Goal: Information Seeking & Learning: Learn about a topic

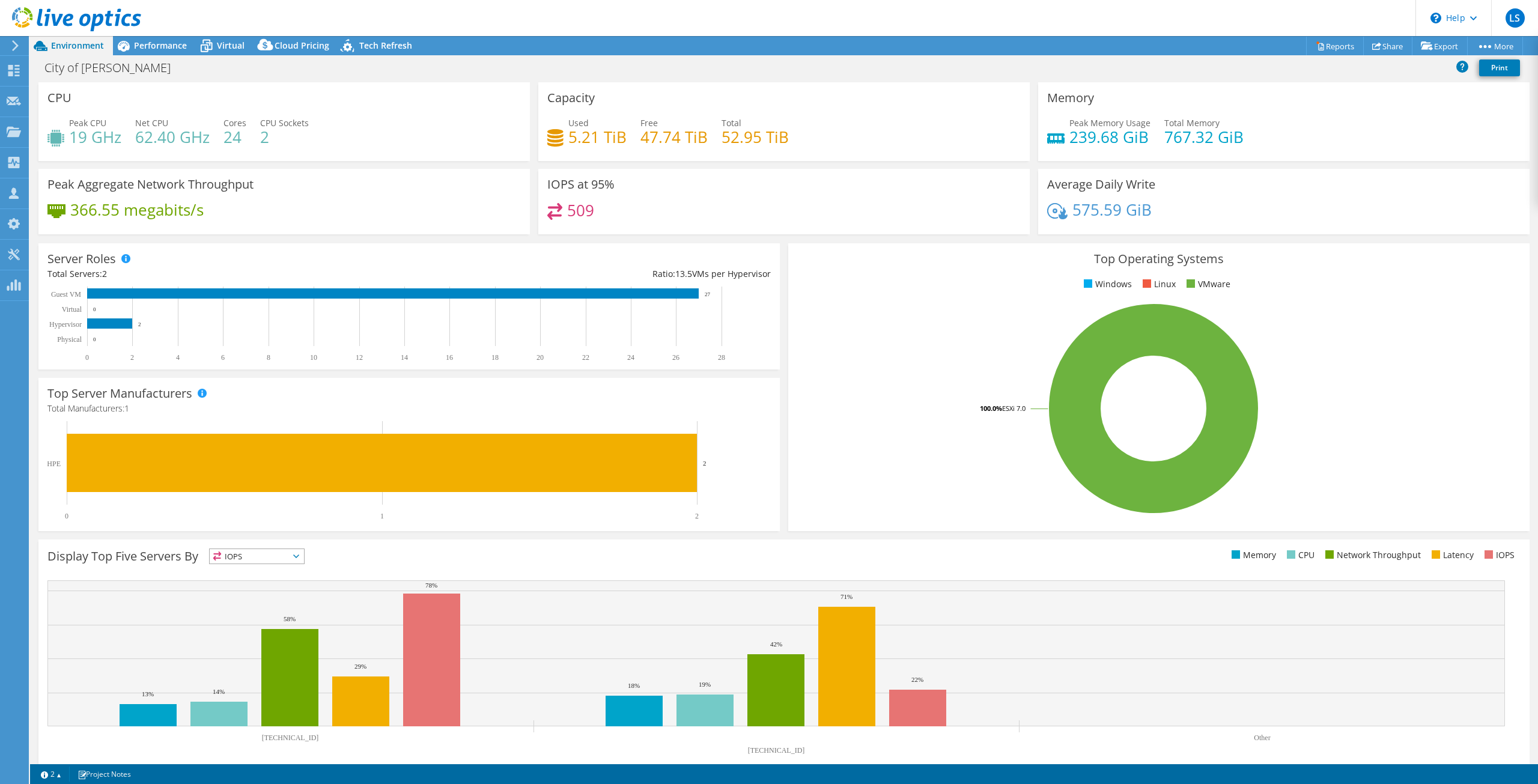
select select "USD"
click at [172, 47] on span "Performance" at bounding box center [160, 45] width 53 height 12
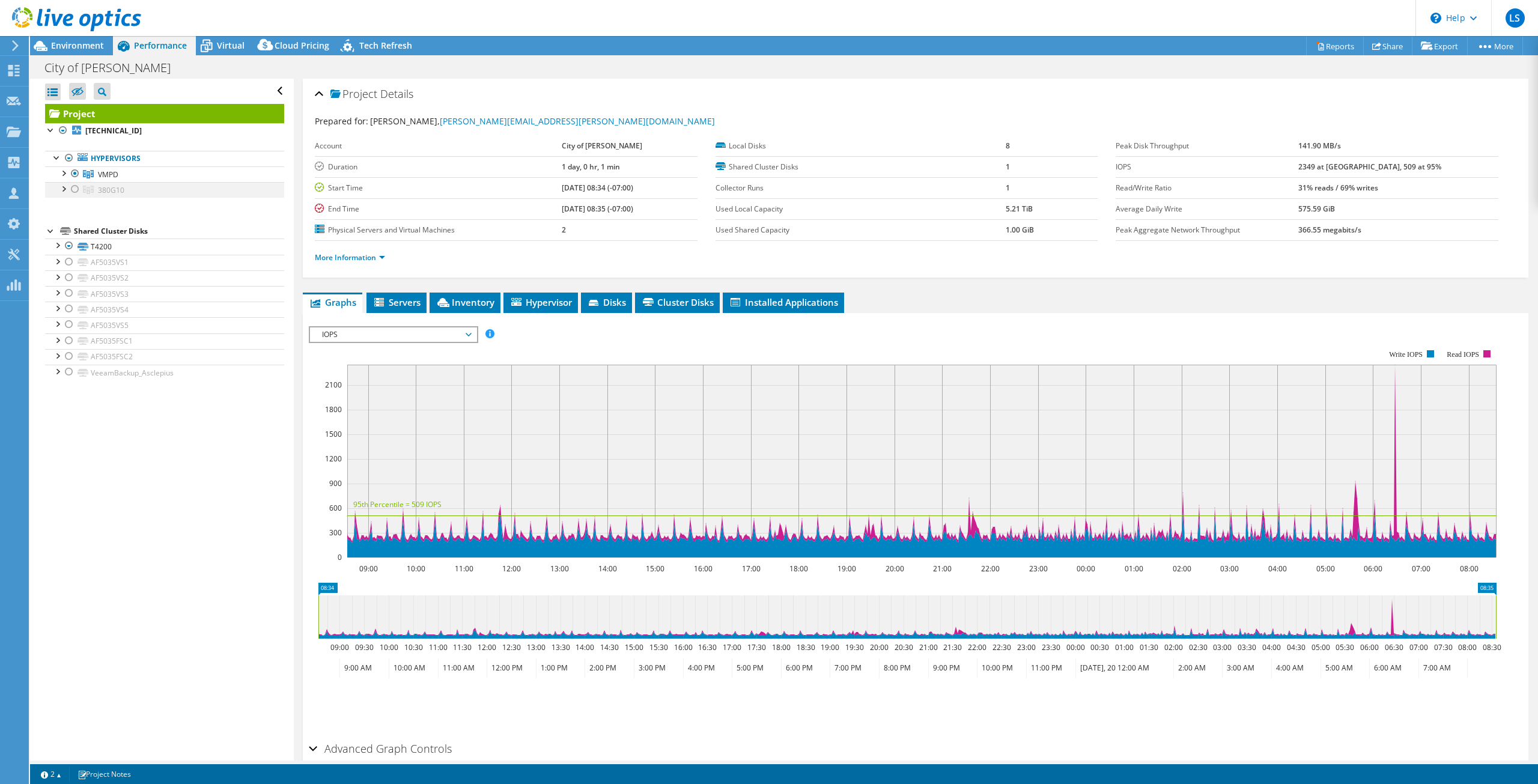
click at [63, 190] on div at bounding box center [63, 188] width 12 height 12
click at [64, 173] on div at bounding box center [63, 173] width 12 height 12
click at [82, 38] on div at bounding box center [70, 20] width 141 height 40
click at [83, 51] on div "Environment" at bounding box center [71, 45] width 83 height 19
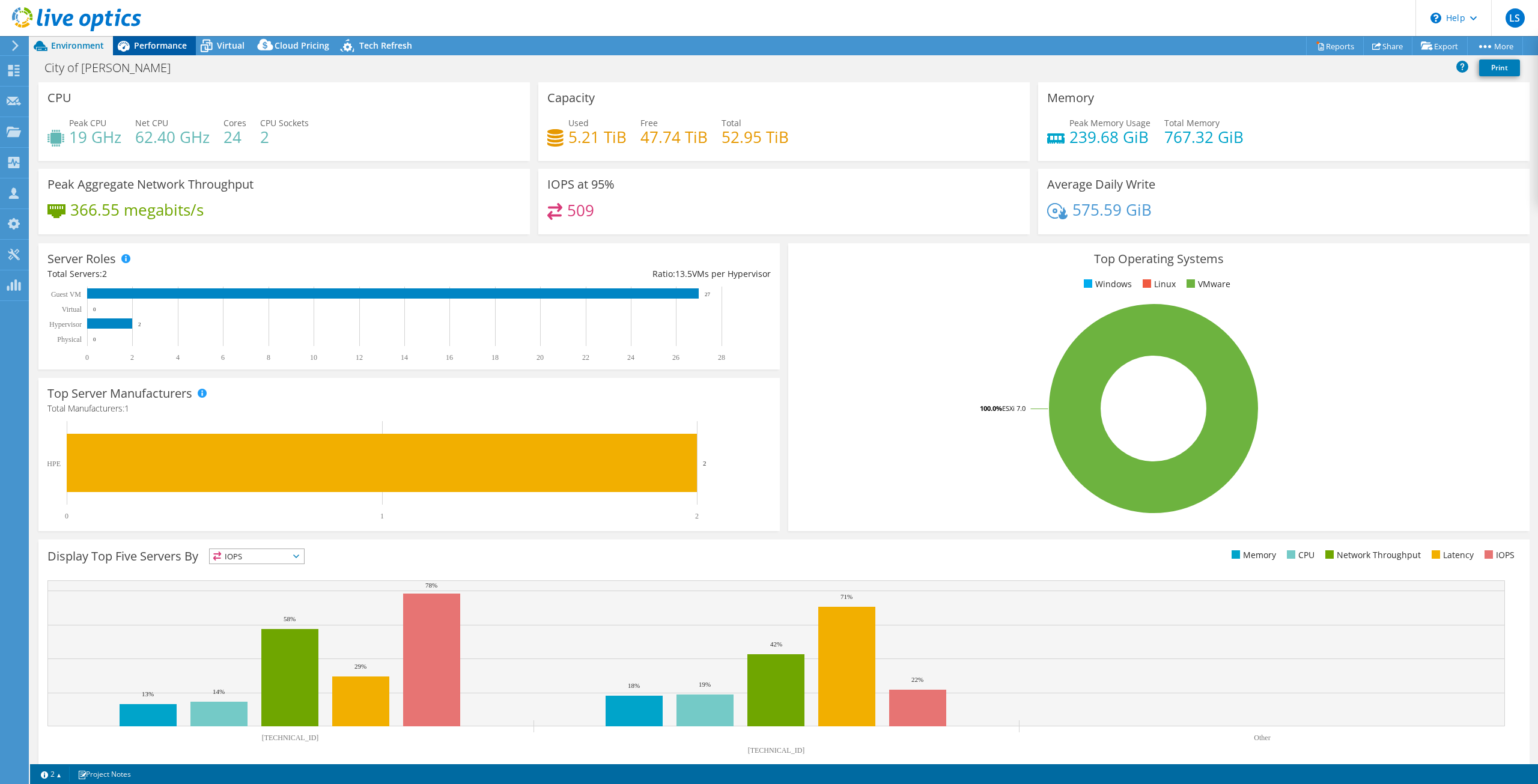
click at [154, 50] on span "Performance" at bounding box center [160, 45] width 53 height 12
